Goal: Navigation & Orientation: Find specific page/section

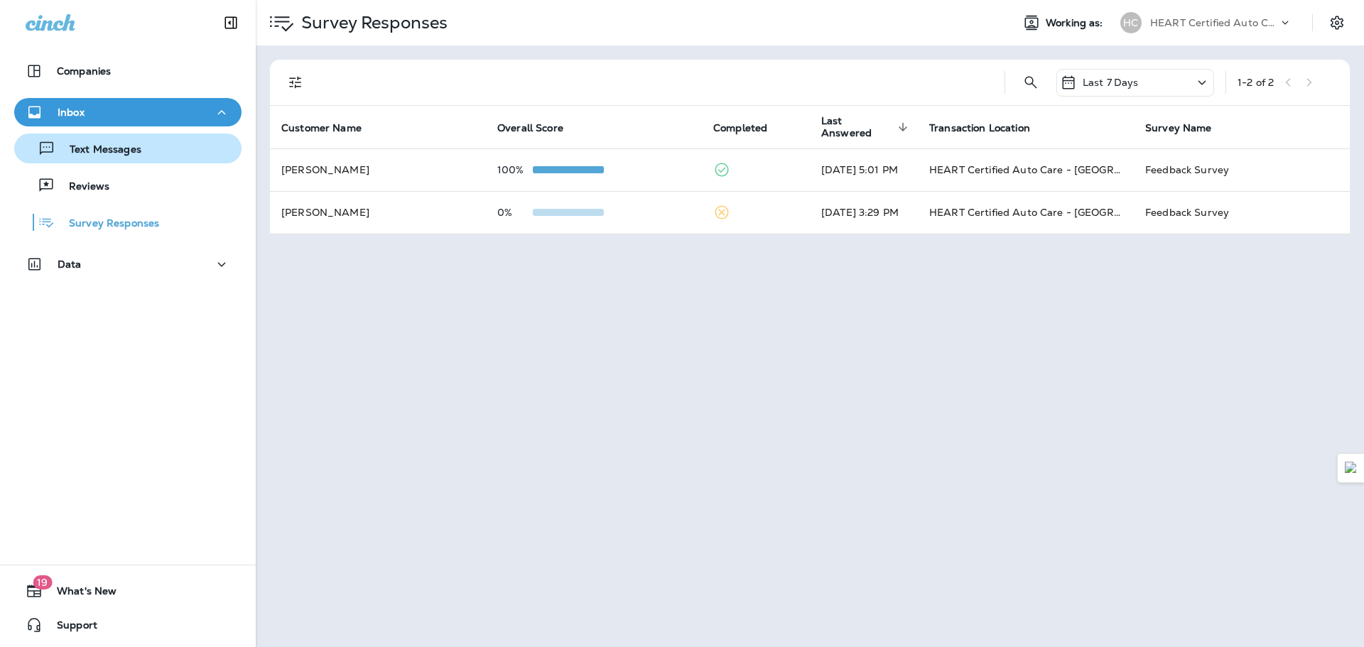
click at [95, 145] on p "Text Messages" at bounding box center [98, 151] width 86 height 14
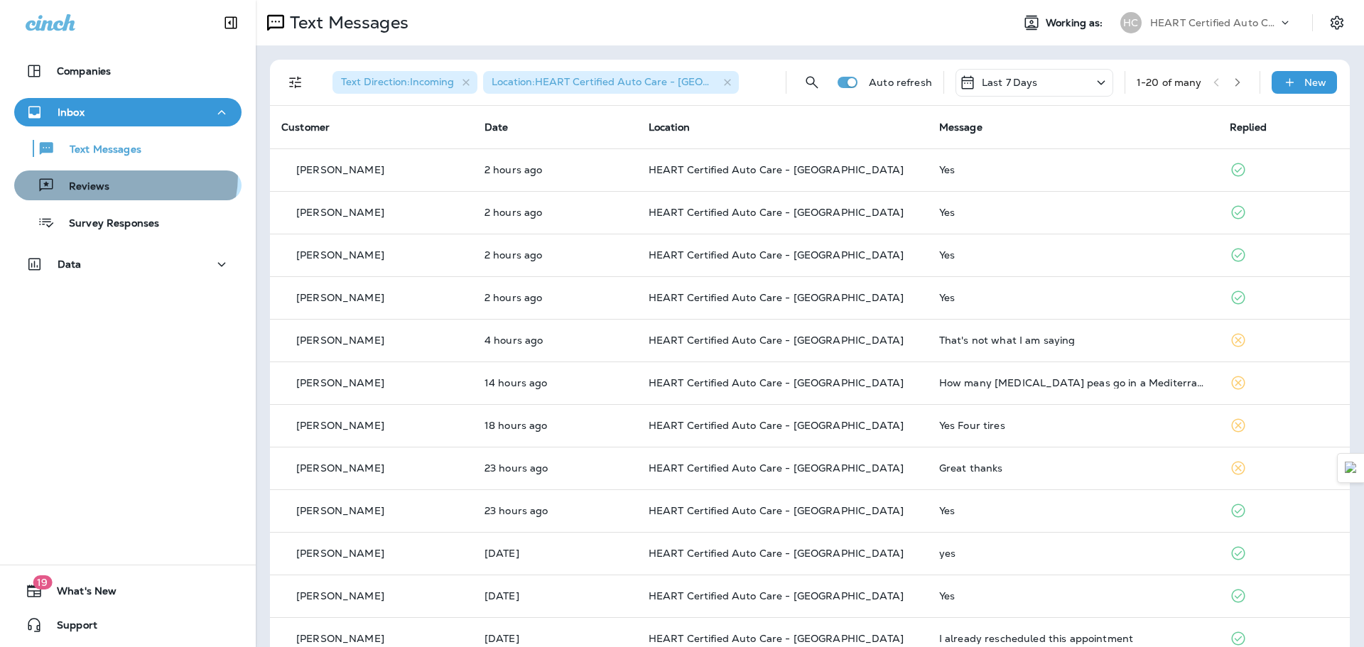
click at [119, 176] on div "Reviews" at bounding box center [128, 185] width 216 height 21
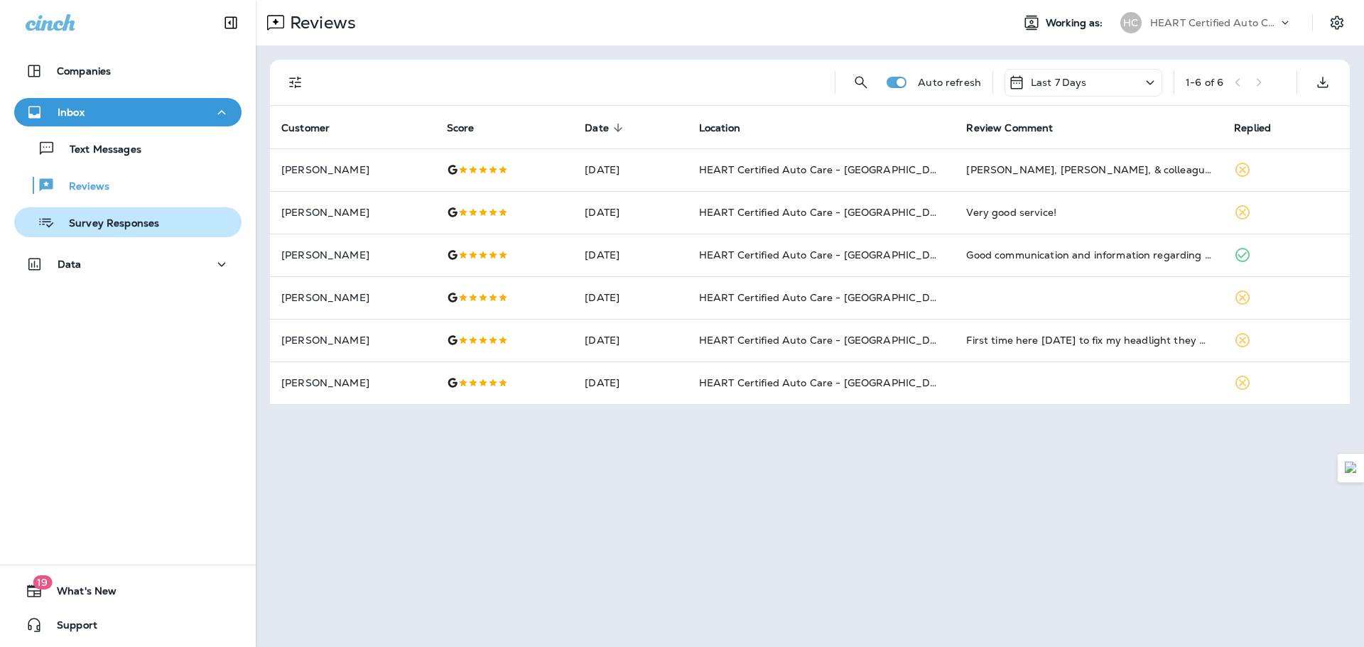
click at [109, 221] on p "Survey Responses" at bounding box center [107, 224] width 104 height 14
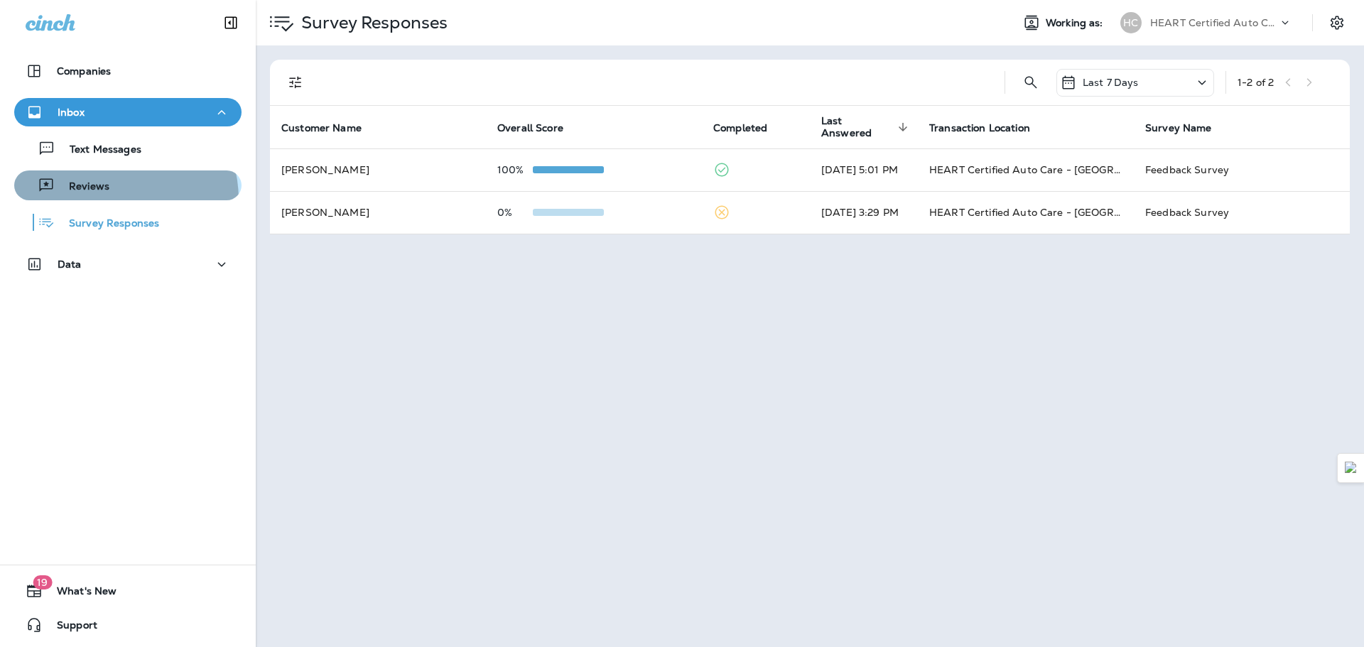
click at [109, 200] on button "Reviews" at bounding box center [127, 186] width 227 height 30
